Goal: Use online tool/utility: Utilize a website feature to perform a specific function

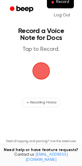
click at [38, 66] on span "button" at bounding box center [41, 71] width 16 height 16
click at [44, 72] on span "button" at bounding box center [41, 71] width 16 height 16
click at [33, 77] on span "button" at bounding box center [41, 71] width 16 height 16
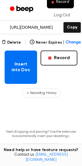
scroll to position [96, 0]
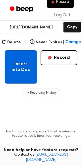
click at [30, 66] on button "Insert into Doc" at bounding box center [21, 66] width 32 height 33
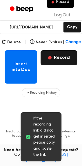
click at [58, 55] on button "Record" at bounding box center [58, 57] width 37 height 15
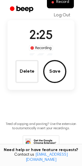
scroll to position [16, 0]
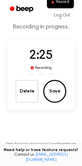
click at [37, 58] on span "2:25" at bounding box center [40, 56] width 23 height 12
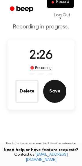
click at [52, 92] on button "Save" at bounding box center [54, 91] width 23 height 23
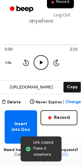
scroll to position [36, 0]
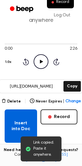
click at [30, 123] on button "Insert into Doc" at bounding box center [21, 126] width 32 height 33
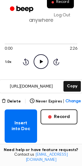
click at [63, 117] on div "Insert into Doc Record" at bounding box center [41, 126] width 72 height 33
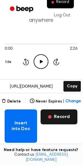
click at [60, 110] on button "Record" at bounding box center [58, 117] width 37 height 15
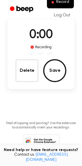
click at [61, 106] on main "Record a Beep Recording in progress. 0:00 Recording Delete Save Tired of copyin…" at bounding box center [41, 65] width 82 height 203
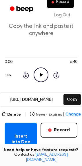
scroll to position [24, 0]
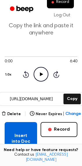
click at [26, 129] on button "Insert into Doc" at bounding box center [21, 138] width 32 height 33
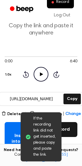
click at [65, 123] on button "Record" at bounding box center [58, 129] width 37 height 15
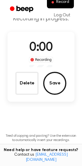
click at [64, 122] on main "Record a Beep Recording in progress. 0:00 Recording Delete Save Tired of copyin…" at bounding box center [41, 77] width 82 height 203
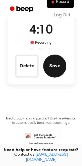
click at [53, 65] on button "Save" at bounding box center [54, 66] width 23 height 23
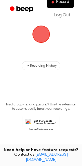
scroll to position [0, 0]
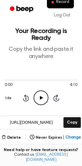
click at [18, 146] on button "Insert into Doc" at bounding box center [21, 162] width 32 height 33
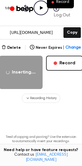
scroll to position [91, 0]
